Goal: Navigation & Orientation: Find specific page/section

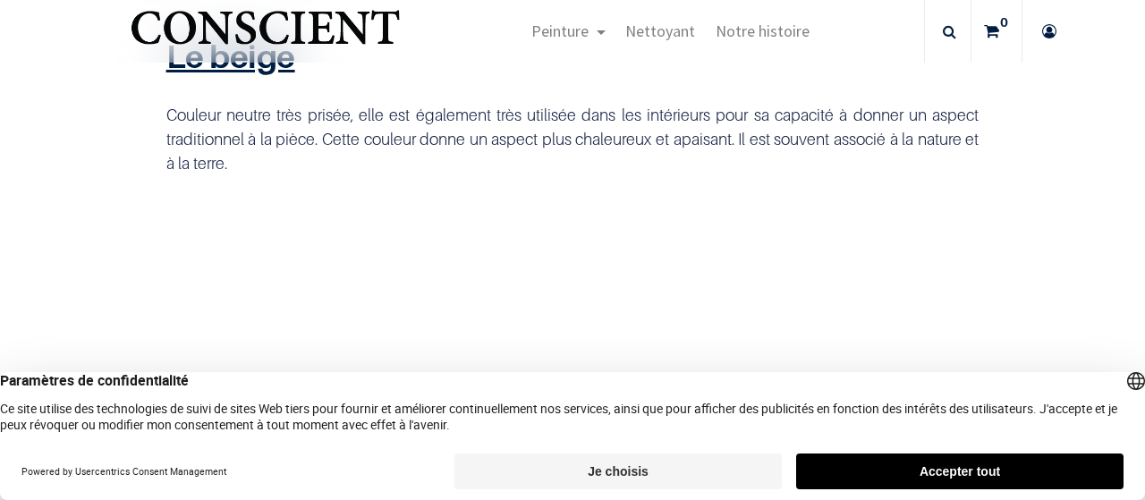
click at [930, 476] on button "Accepter tout" at bounding box center [959, 471] width 327 height 36
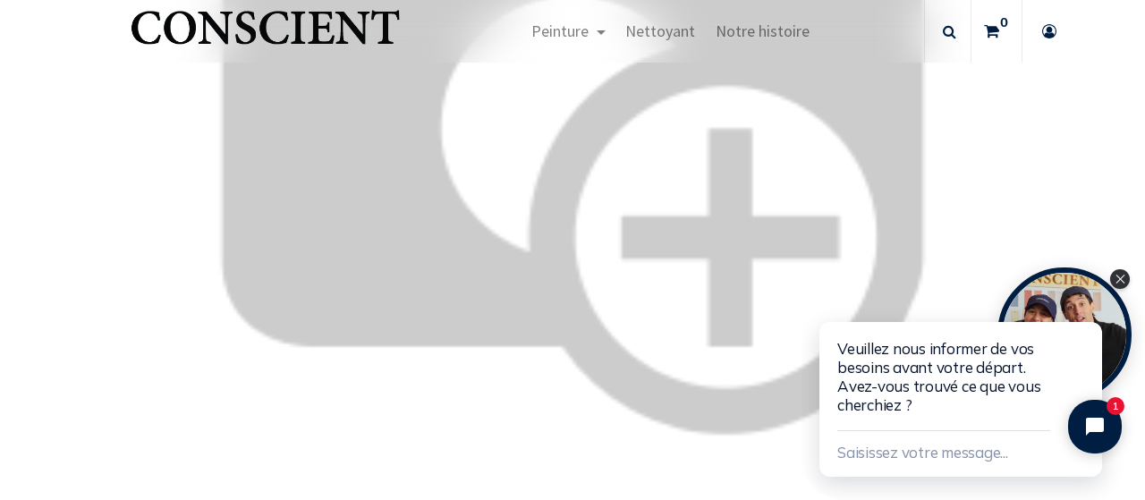
scroll to position [513, 0]
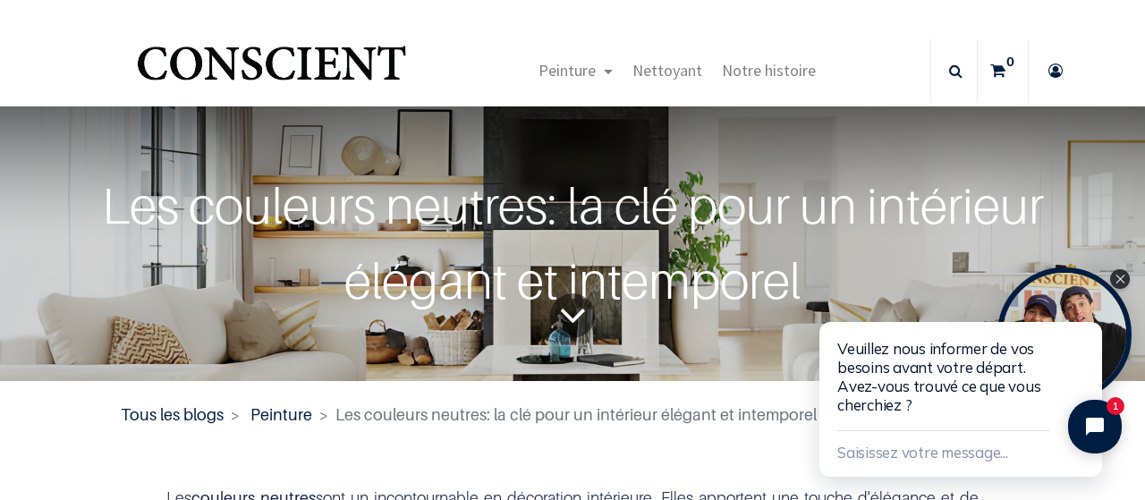
scroll to position [16, 0]
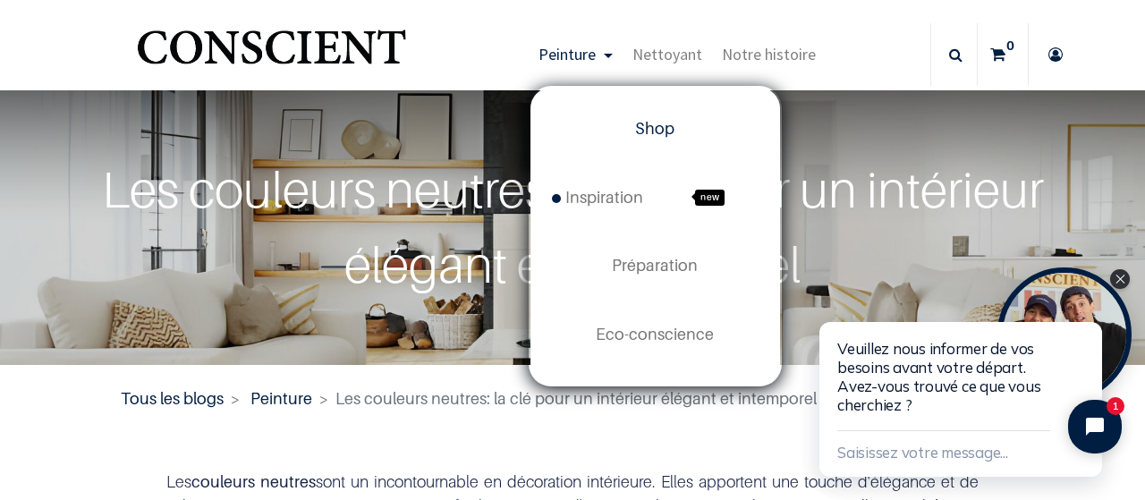
click at [645, 135] on span "Shop" at bounding box center [654, 128] width 39 height 19
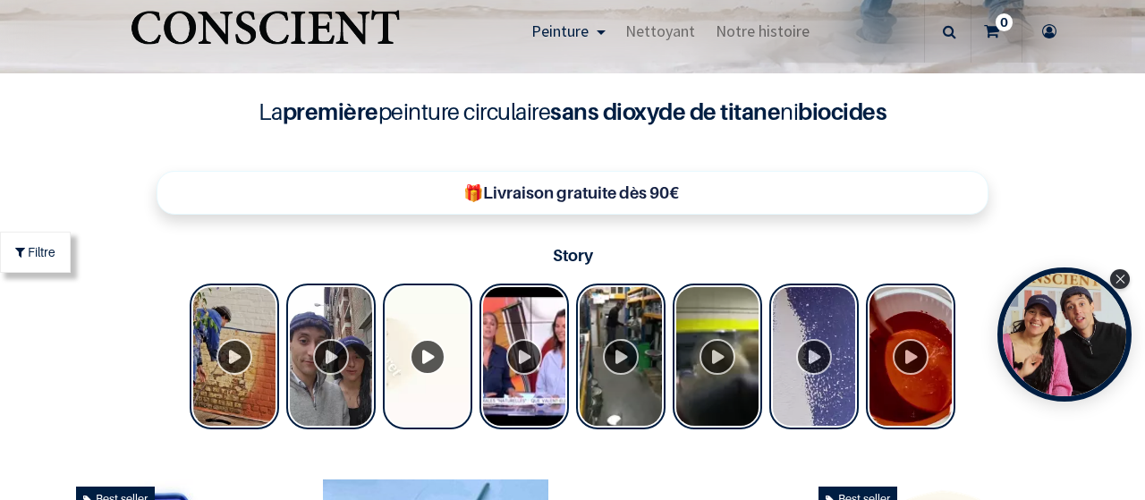
scroll to position [36, 0]
